Goal: Transaction & Acquisition: Book appointment/travel/reservation

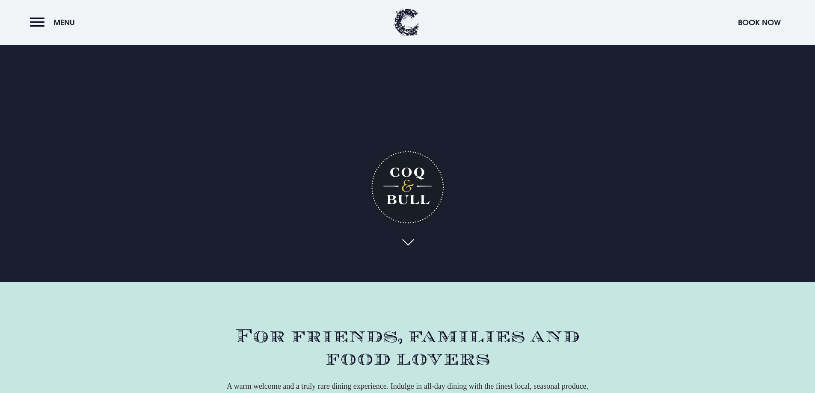
scroll to position [43, 0]
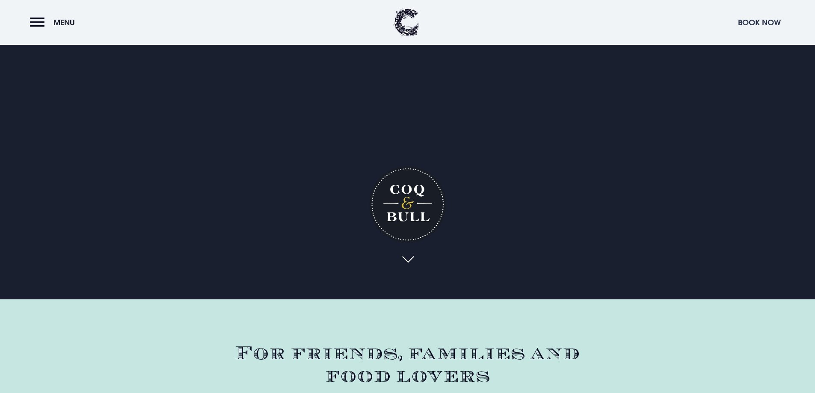
click at [753, 22] on button "Book Now" at bounding box center [758, 22] width 51 height 18
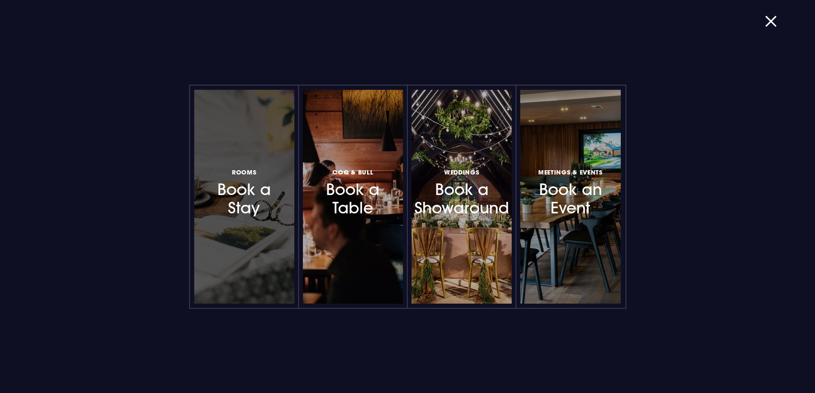
scroll to position [171, 0]
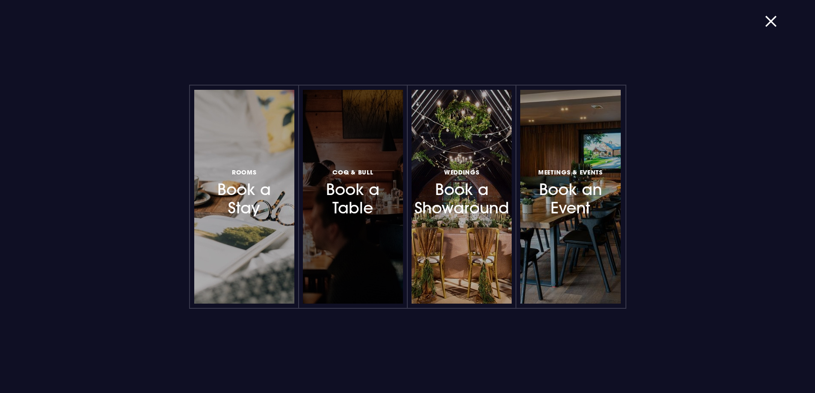
click at [332, 190] on h3 "Coq & Bull Book a Table" at bounding box center [353, 192] width 74 height 51
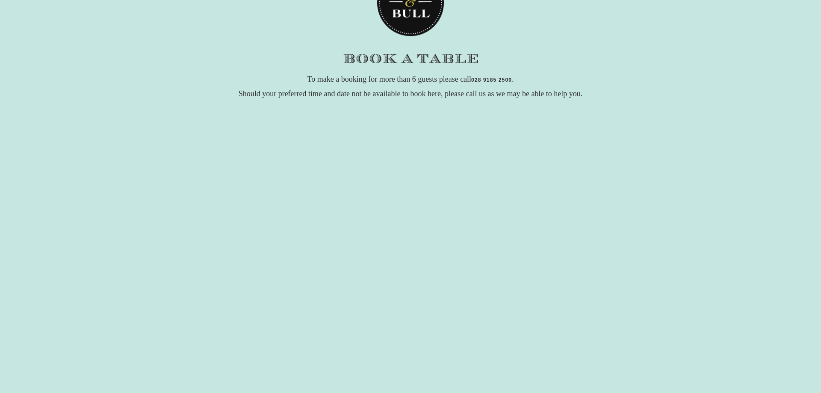
scroll to position [86, 0]
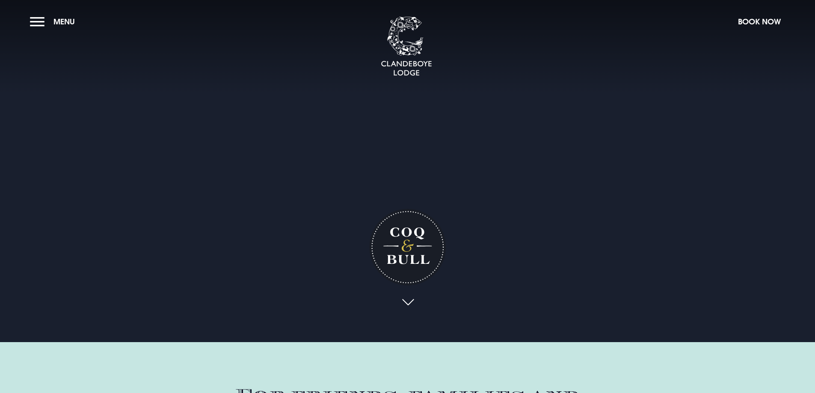
click at [751, 16] on button "Book Now" at bounding box center [758, 21] width 51 height 18
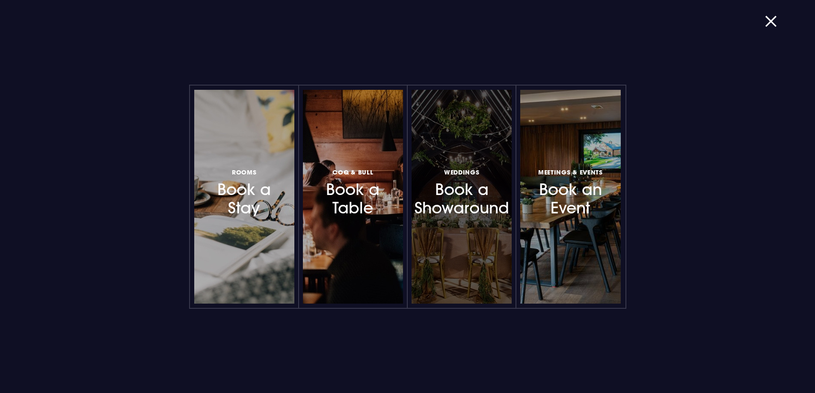
scroll to position [641, 0]
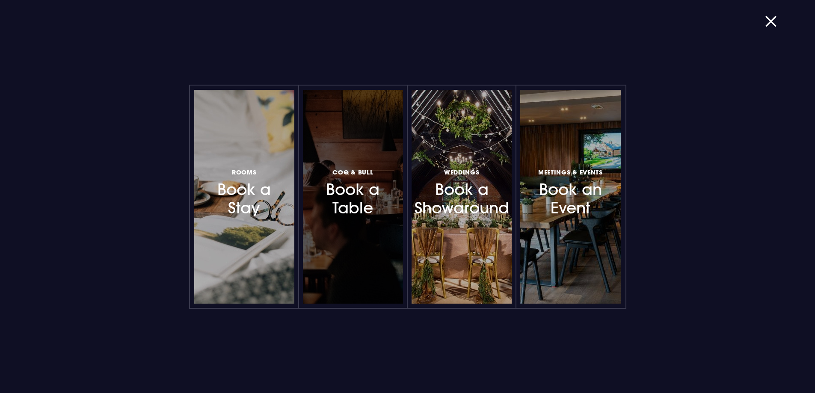
click at [334, 195] on h3 "Coq & Bull Book a Table" at bounding box center [353, 192] width 74 height 51
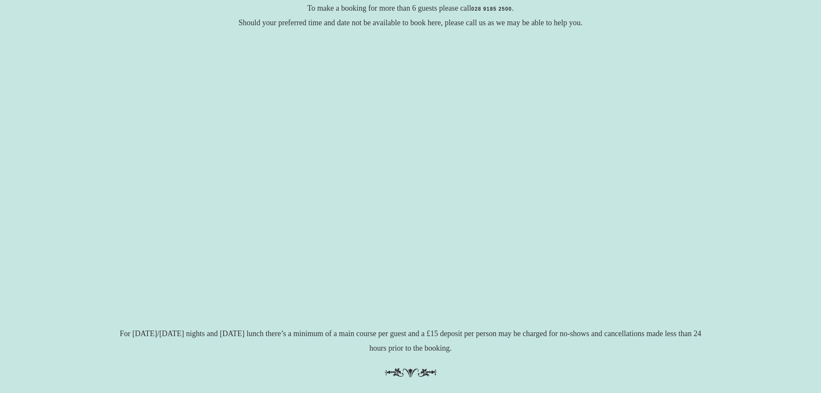
scroll to position [148, 0]
